Goal: Task Accomplishment & Management: Manage account settings

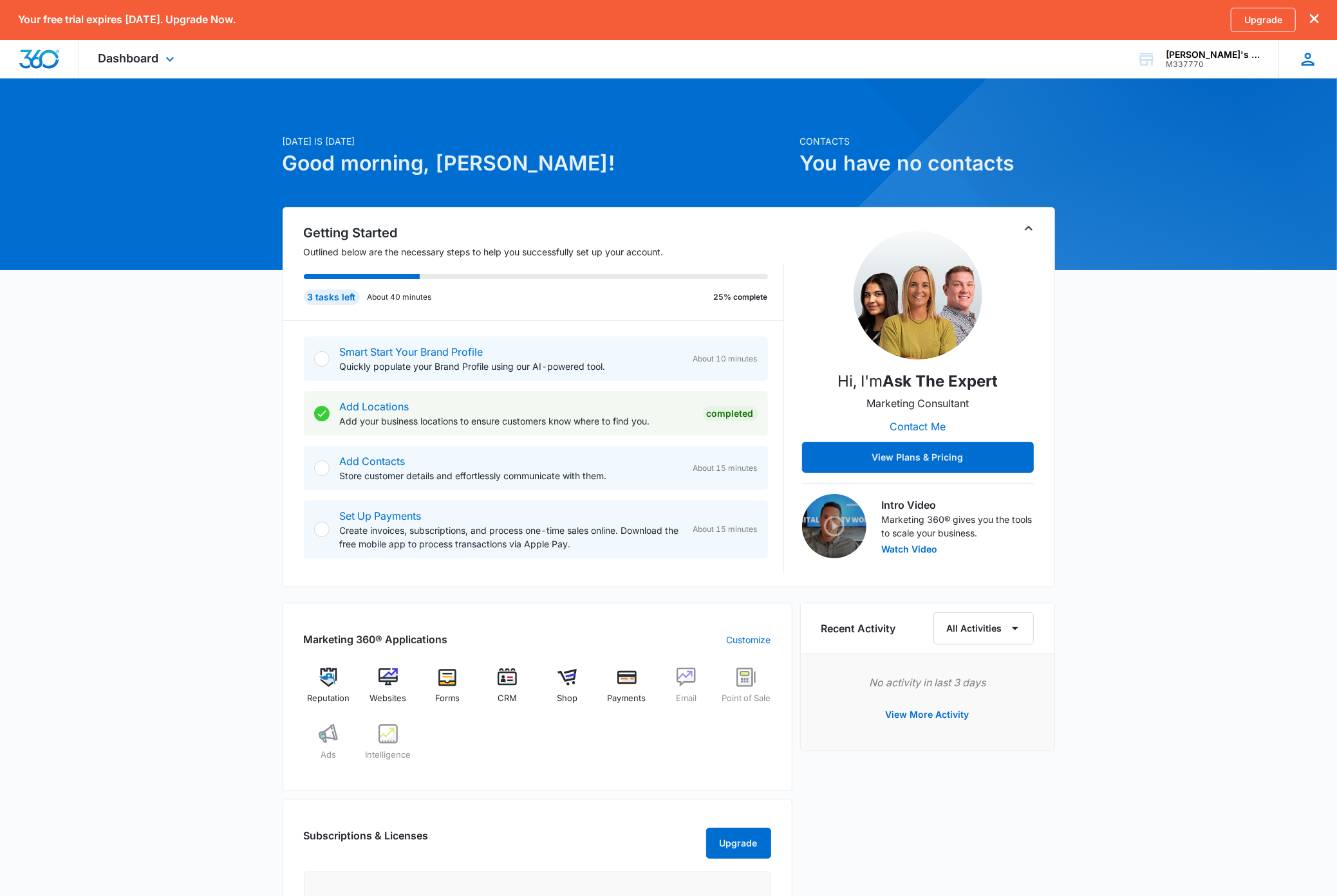
click at [1305, 66] on icon at bounding box center [1307, 59] width 19 height 19
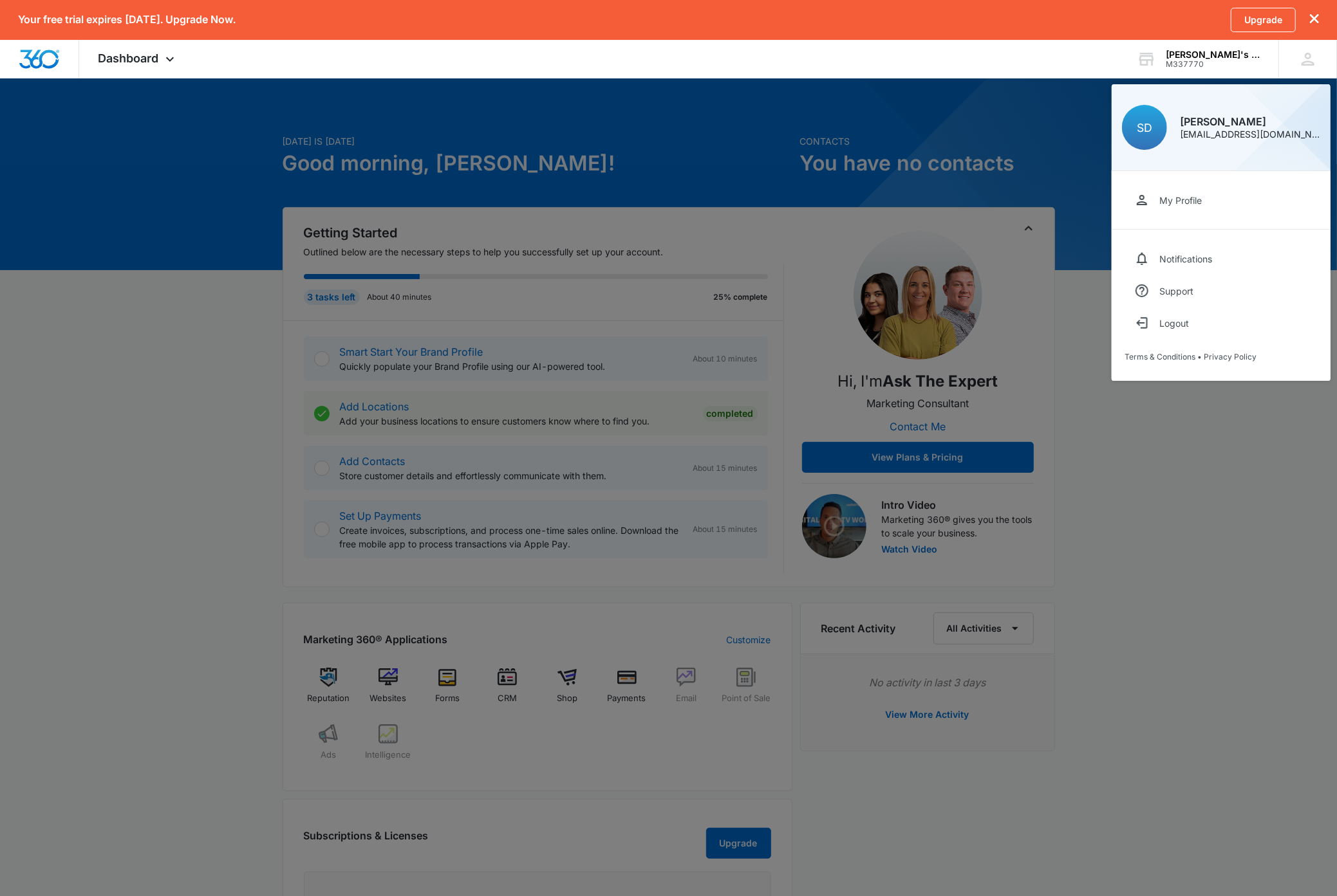
click at [1221, 450] on div at bounding box center [668, 448] width 1337 height 896
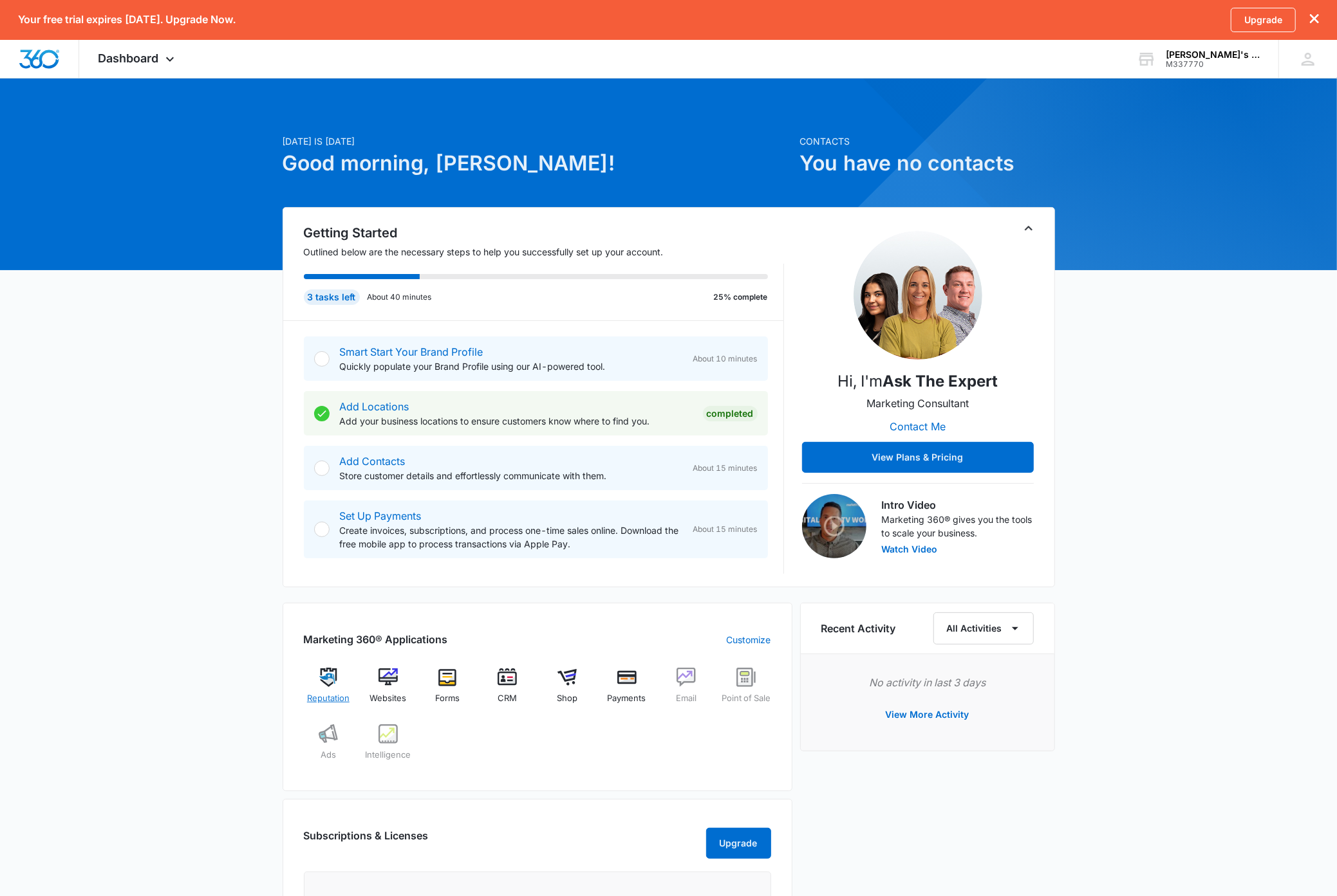
click at [326, 681] on img at bounding box center [328, 677] width 19 height 19
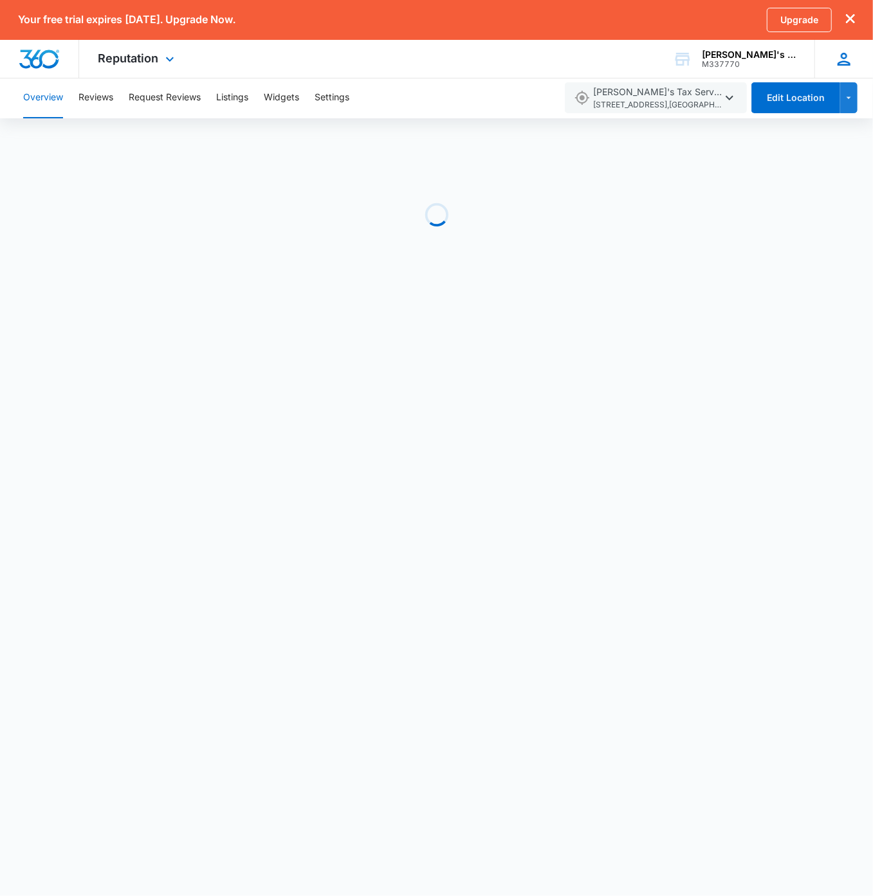
click at [840, 62] on icon at bounding box center [844, 59] width 13 height 13
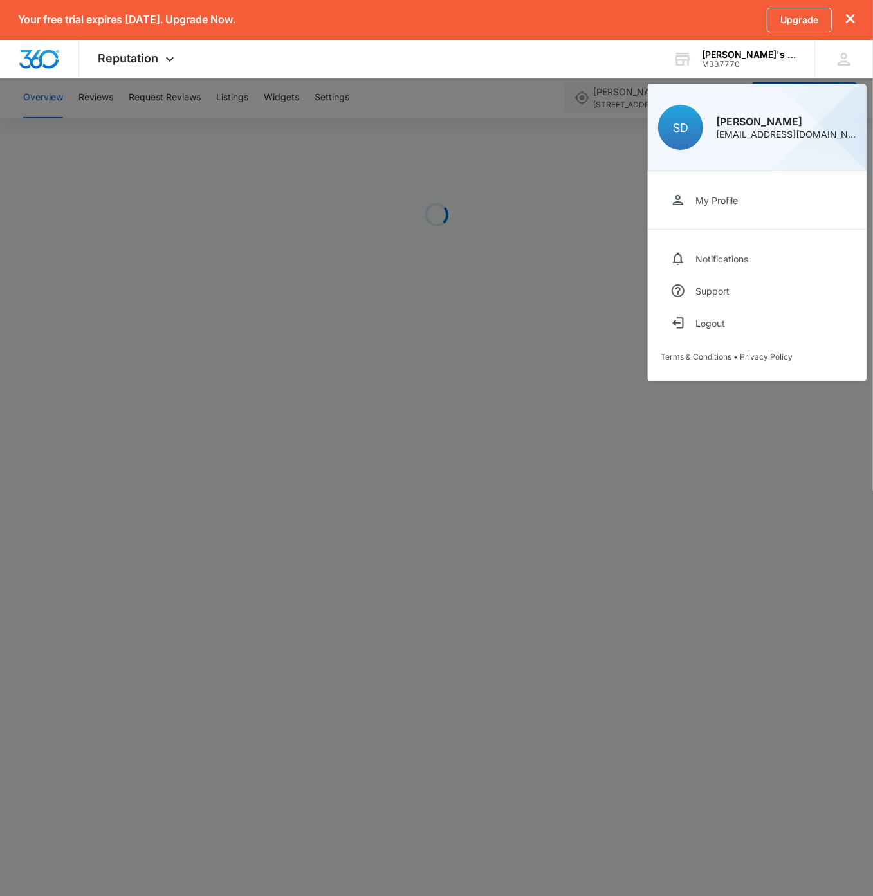
click at [215, 153] on div at bounding box center [436, 448] width 873 height 896
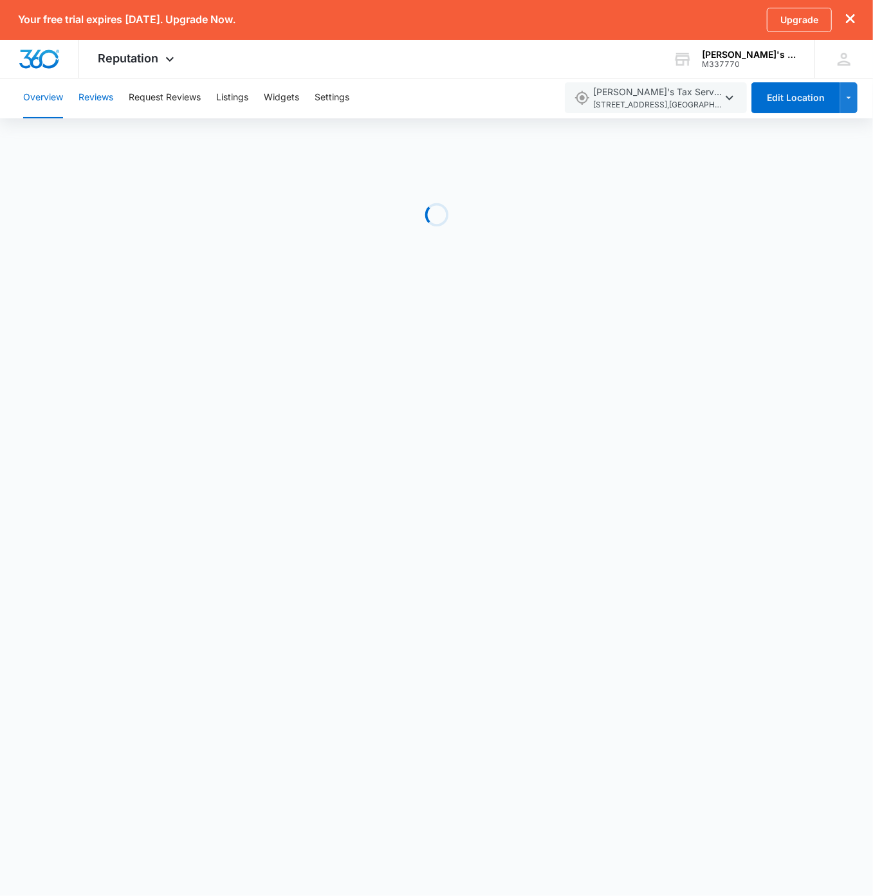
click at [108, 95] on button "Reviews" at bounding box center [96, 97] width 35 height 41
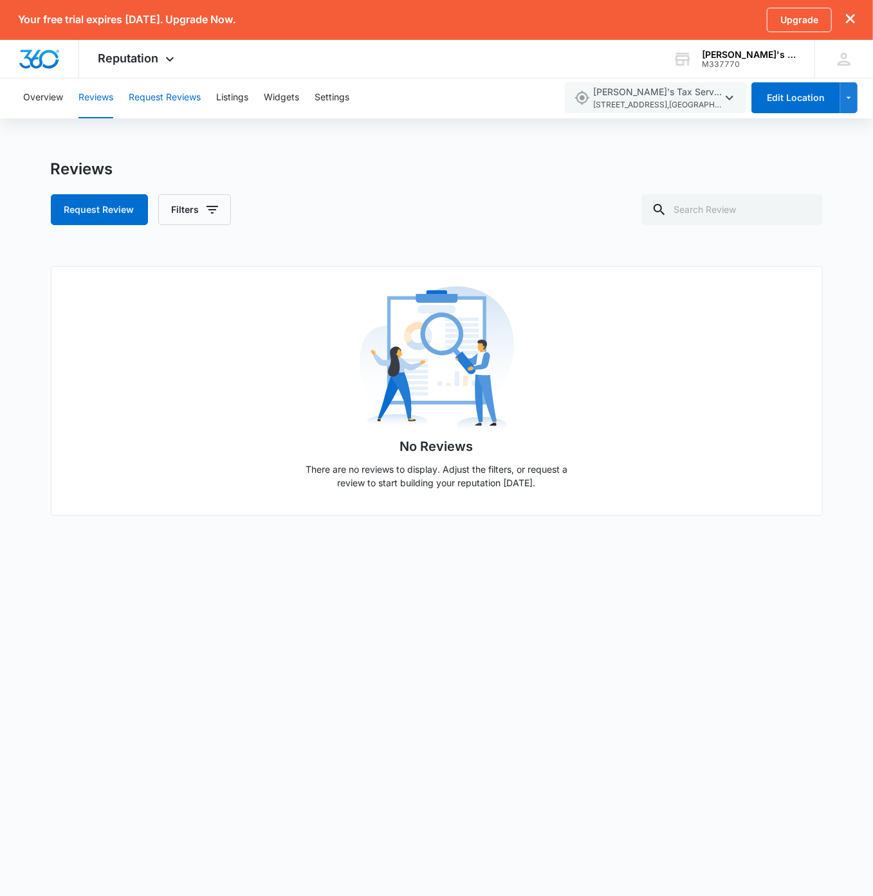
click at [166, 97] on button "Request Reviews" at bounding box center [165, 97] width 72 height 41
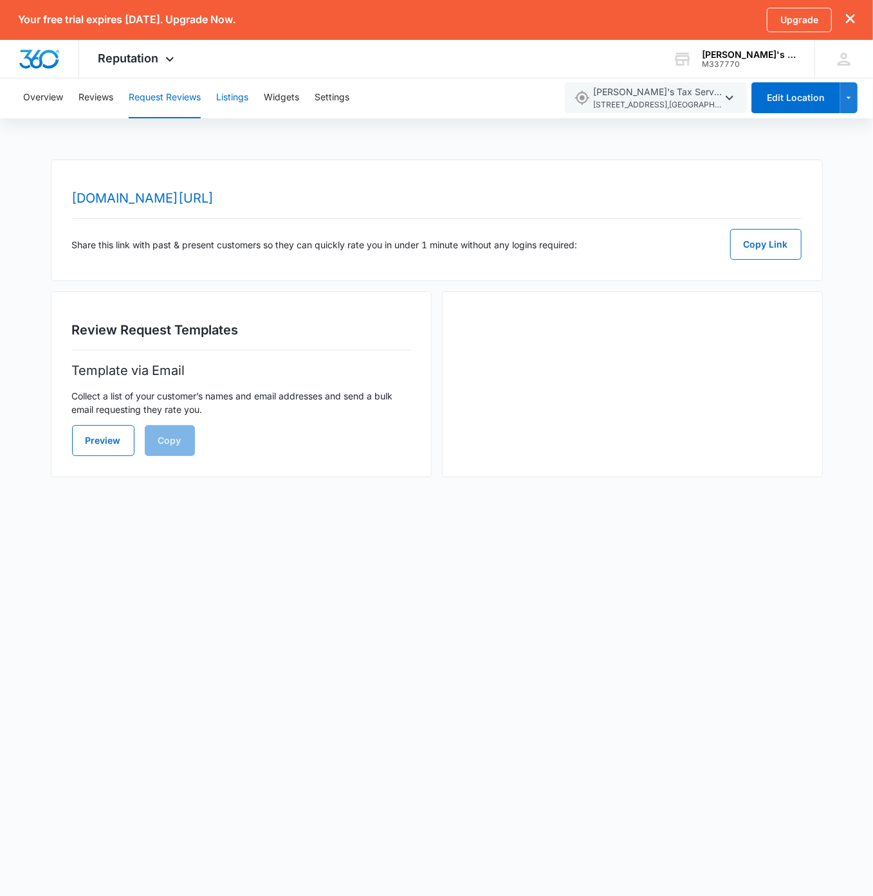
click at [239, 100] on button "Listings" at bounding box center [232, 97] width 32 height 41
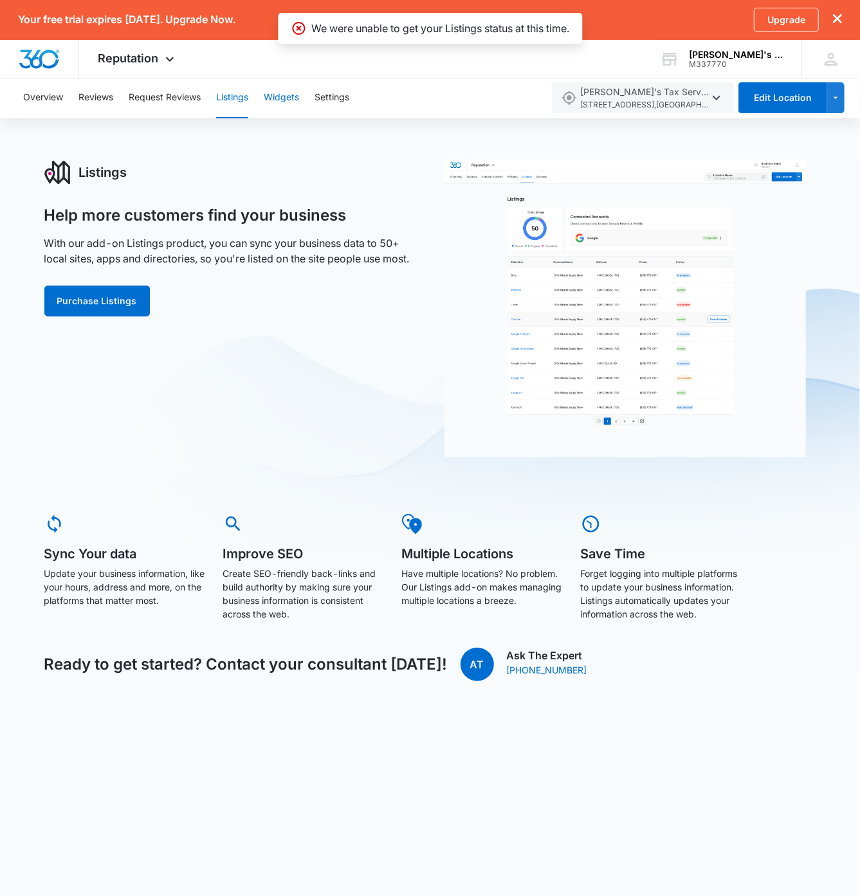
click at [285, 100] on button "Widgets" at bounding box center [281, 97] width 35 height 41
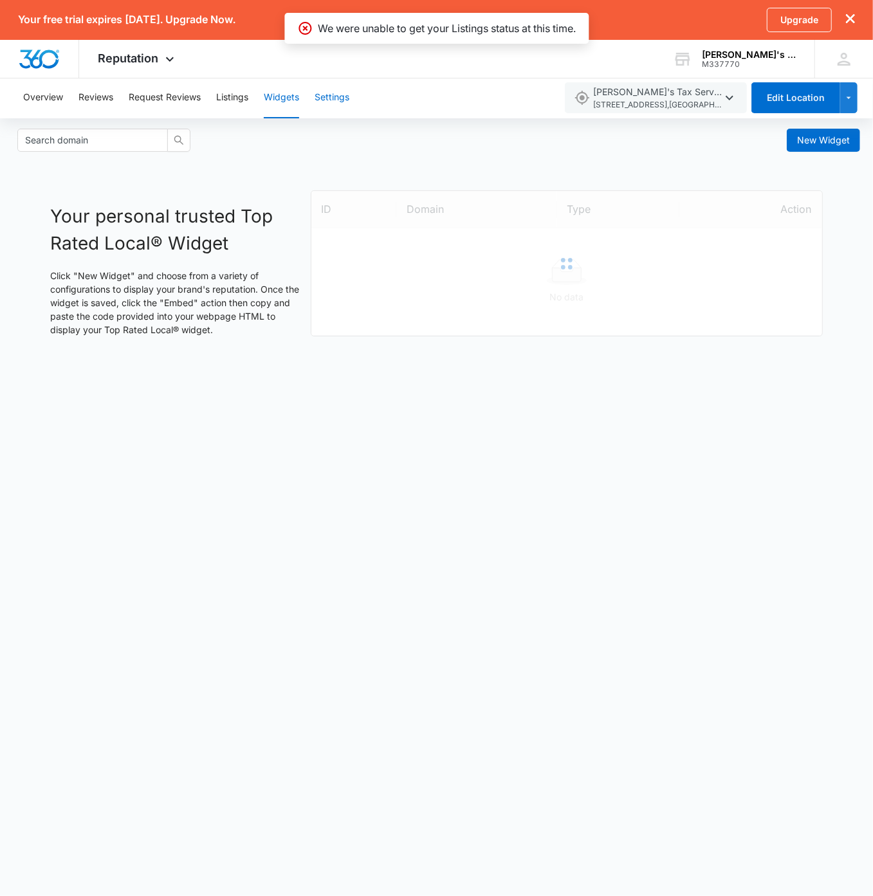
click at [340, 105] on button "Settings" at bounding box center [332, 97] width 35 height 41
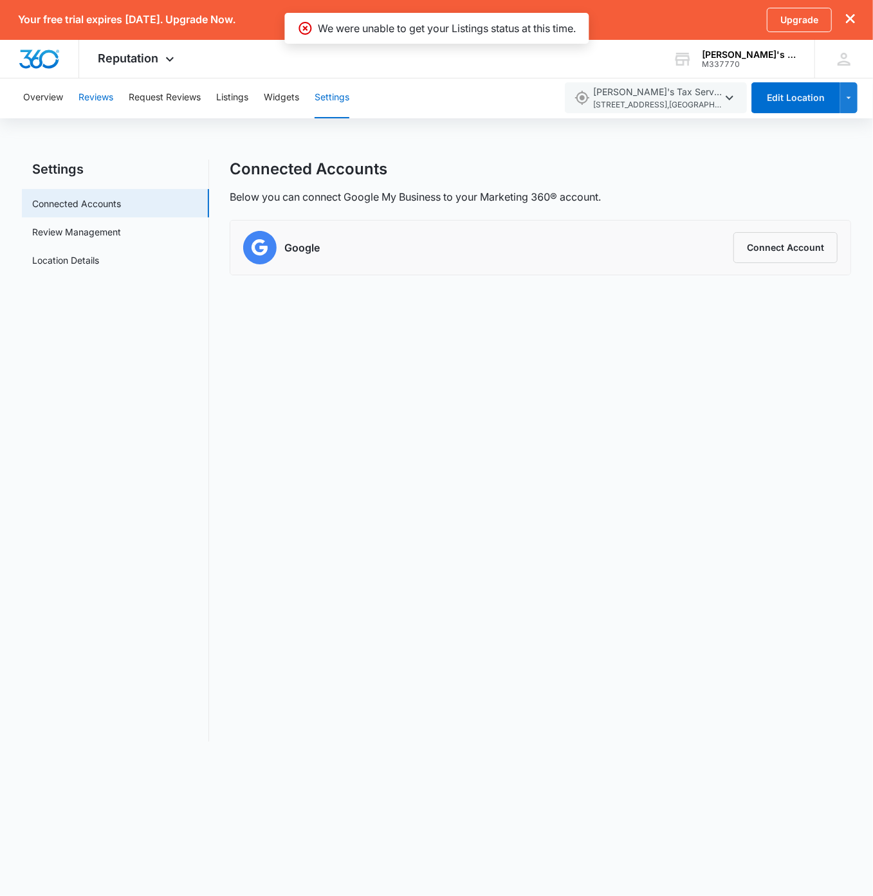
click at [110, 98] on button "Reviews" at bounding box center [96, 97] width 35 height 41
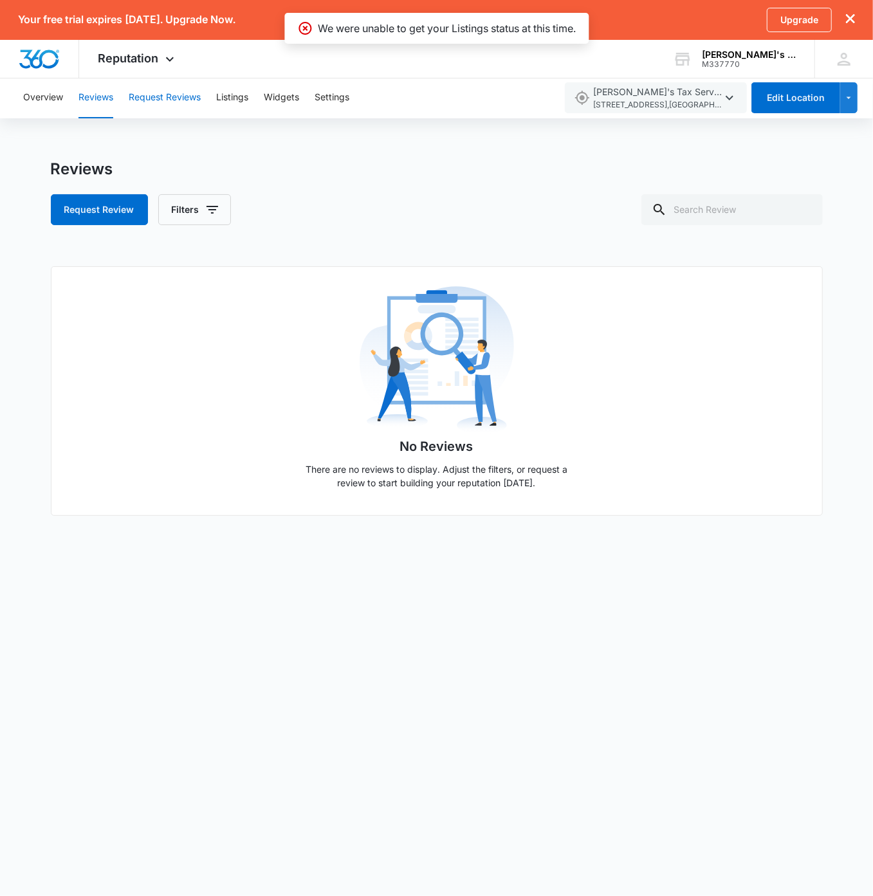
click at [152, 95] on button "Request Reviews" at bounding box center [165, 97] width 72 height 41
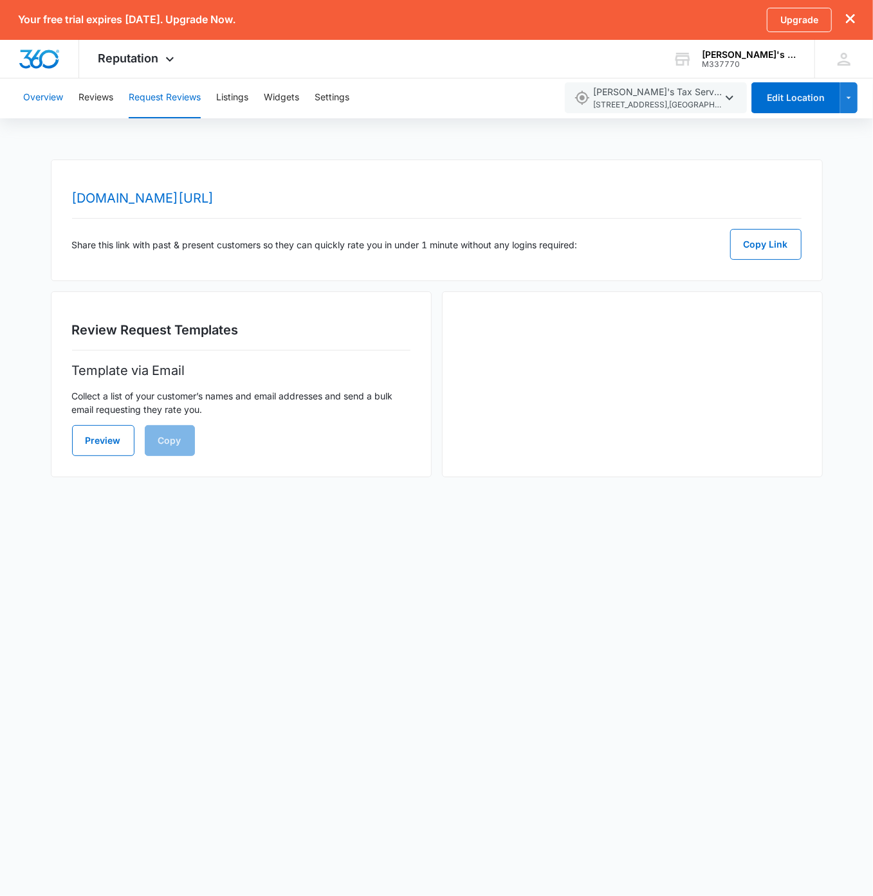
click at [51, 95] on button "Overview" at bounding box center [43, 97] width 40 height 41
